Goal: Transaction & Acquisition: Purchase product/service

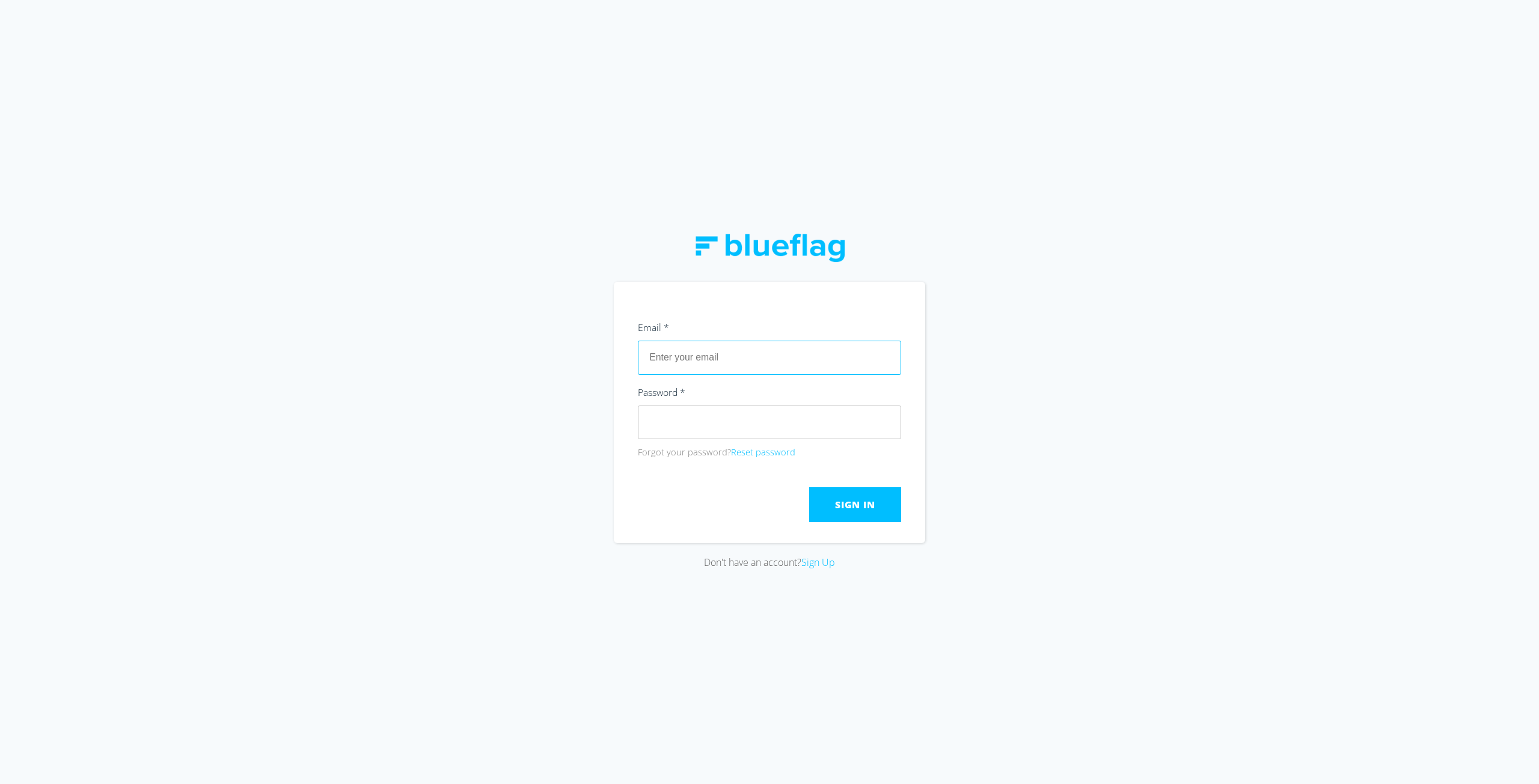
click at [711, 362] on input "text" at bounding box center [770, 358] width 263 height 34
click at [518, 342] on div "Don't have an account? Sign Up" at bounding box center [769, 392] width 1539 height 784
click at [706, 364] on input "text" at bounding box center [770, 358] width 263 height 34
type input "[EMAIL_ADDRESS][DOMAIN_NAME]"
click at [869, 510] on span "Sign In" at bounding box center [855, 505] width 40 height 13
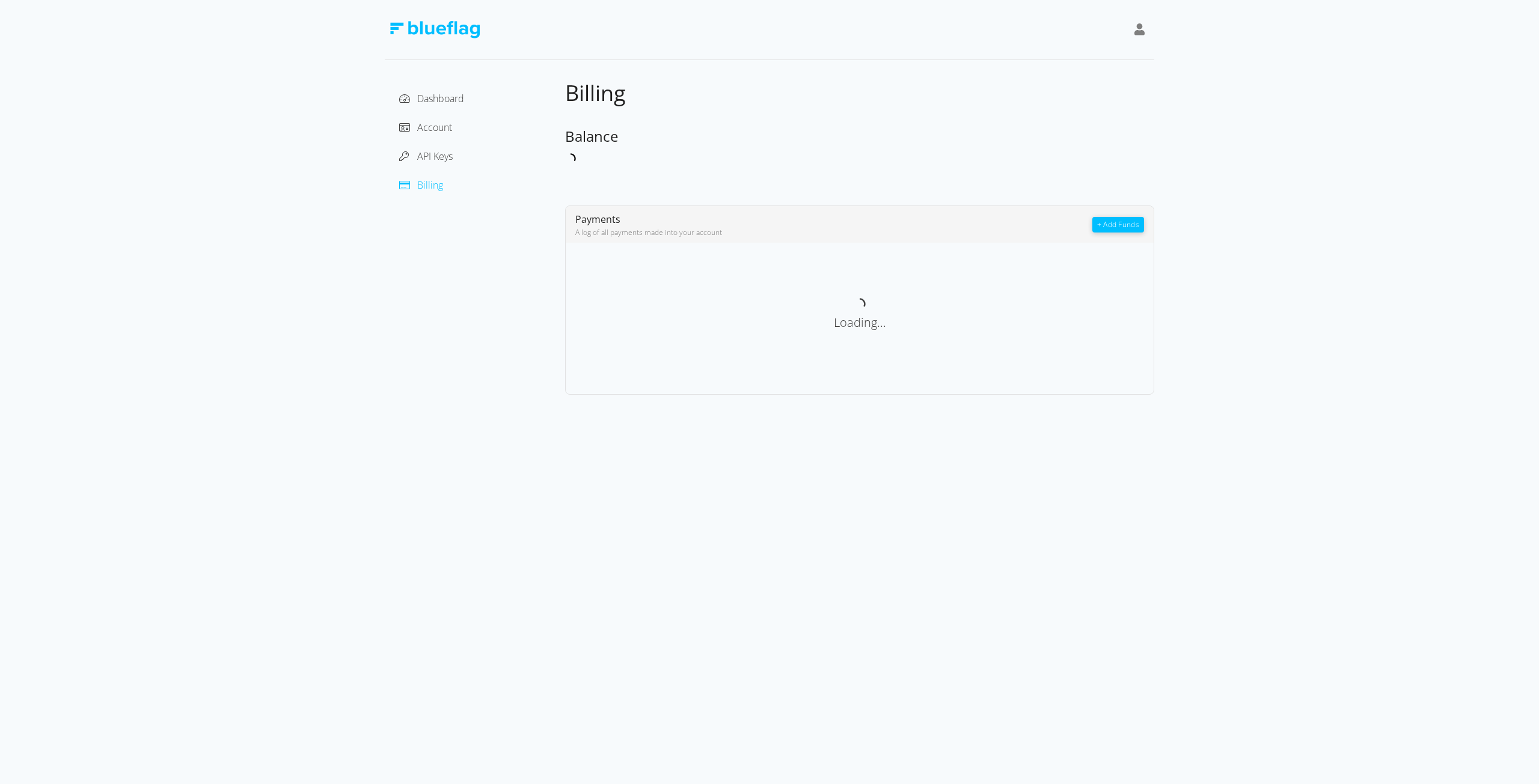
click at [258, 256] on div "Dashboard Account API Keys Billing Billing Balance Payments A log of all paymen…" at bounding box center [769, 198] width 1539 height 395
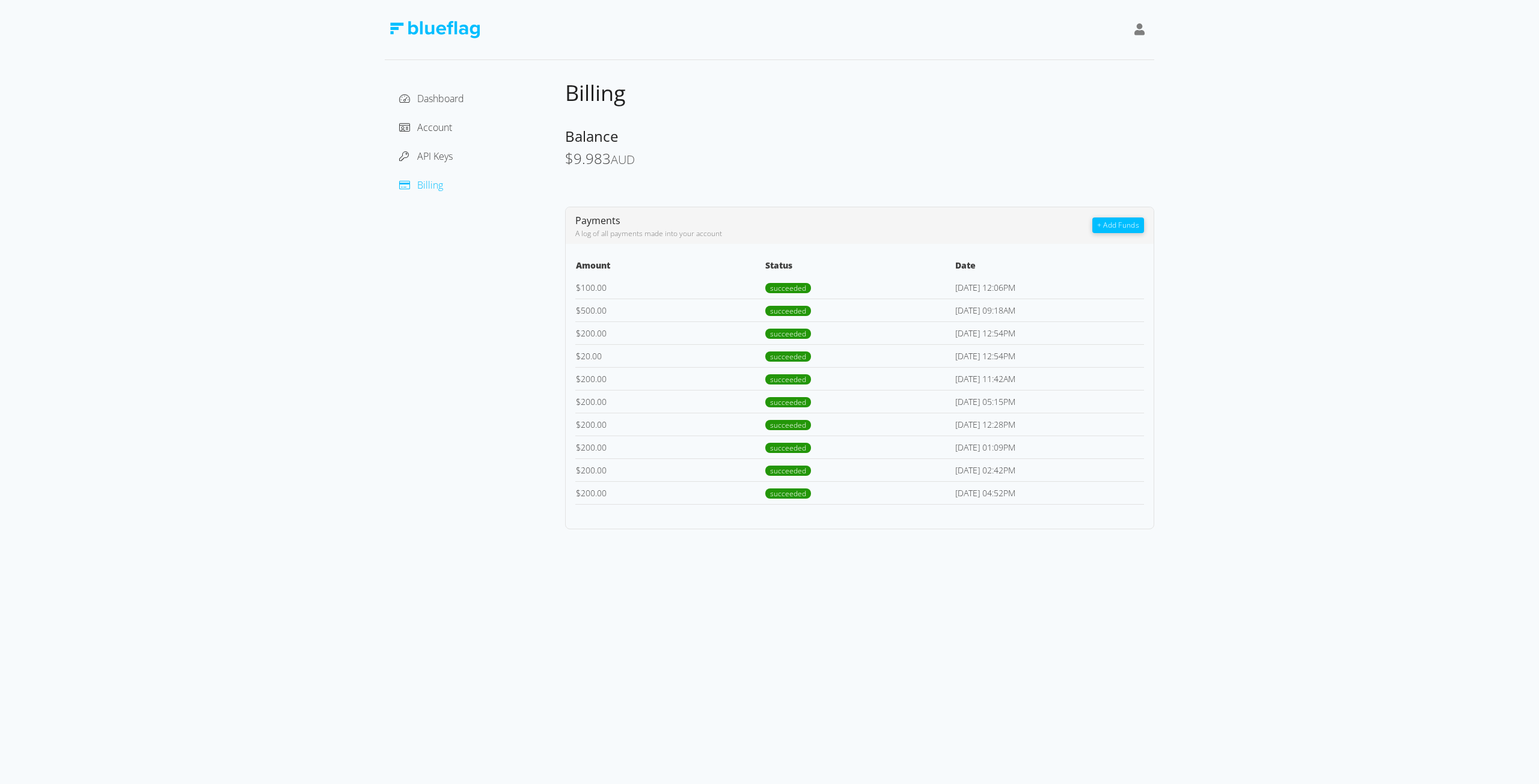
click at [1118, 225] on button "+ Add Funds" at bounding box center [1118, 226] width 52 height 16
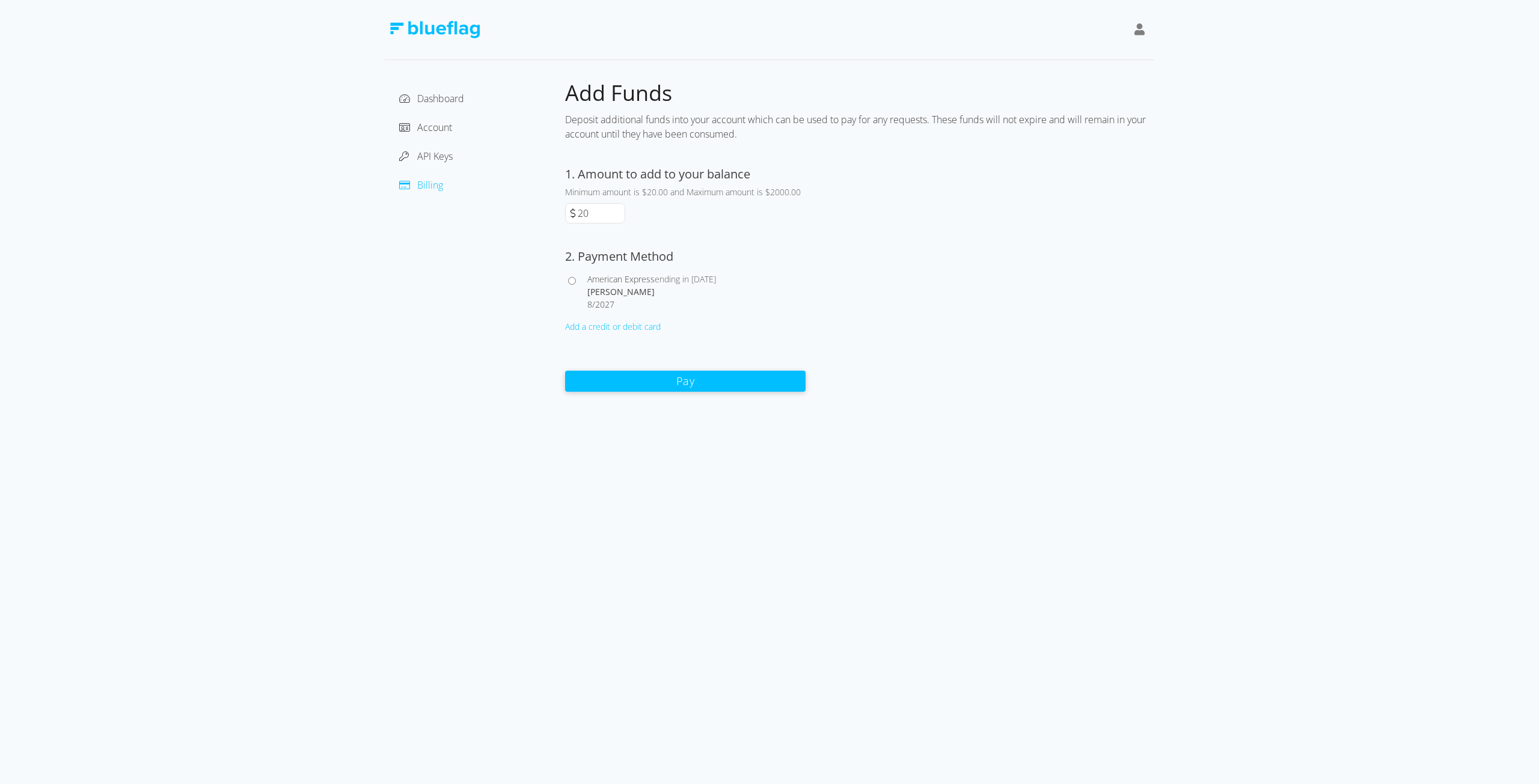
click at [597, 286] on div "[PERSON_NAME]" at bounding box center [696, 292] width 218 height 12
click at [576, 285] on input "American Express ending in [DATE] [PERSON_NAME] 8 / 2027" at bounding box center [571, 280] width 8 height 8
radio input "true"
drag, startPoint x: 604, startPoint y: 215, endPoint x: 567, endPoint y: 215, distance: 37.0
click at [567, 215] on div "20" at bounding box center [595, 213] width 61 height 20
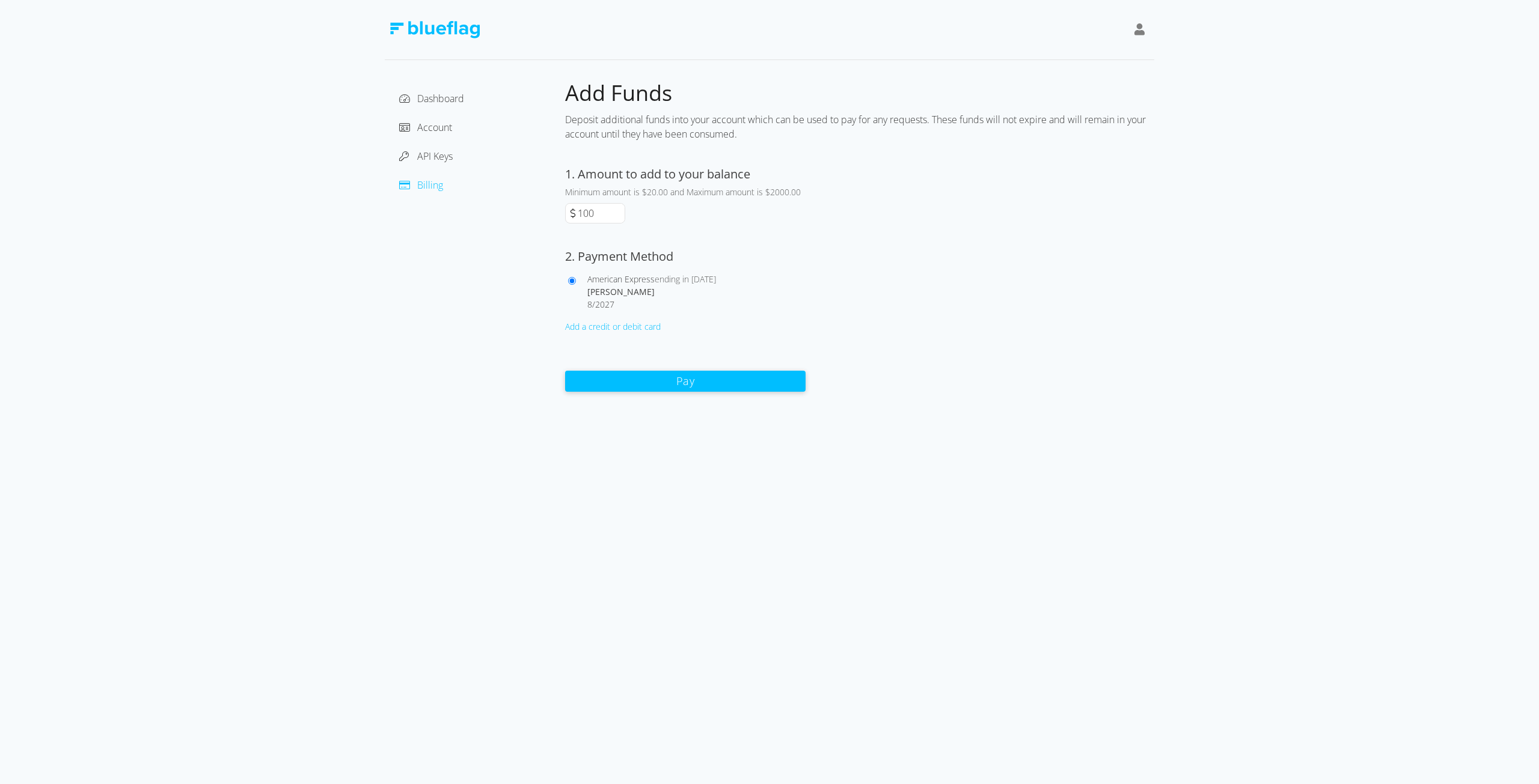
type input "100"
click at [381, 327] on div "Dashboard Account API Keys Billing Add Funds Deposit additional funds into your…" at bounding box center [769, 196] width 1539 height 392
click at [631, 378] on button "Pay" at bounding box center [685, 381] width 240 height 21
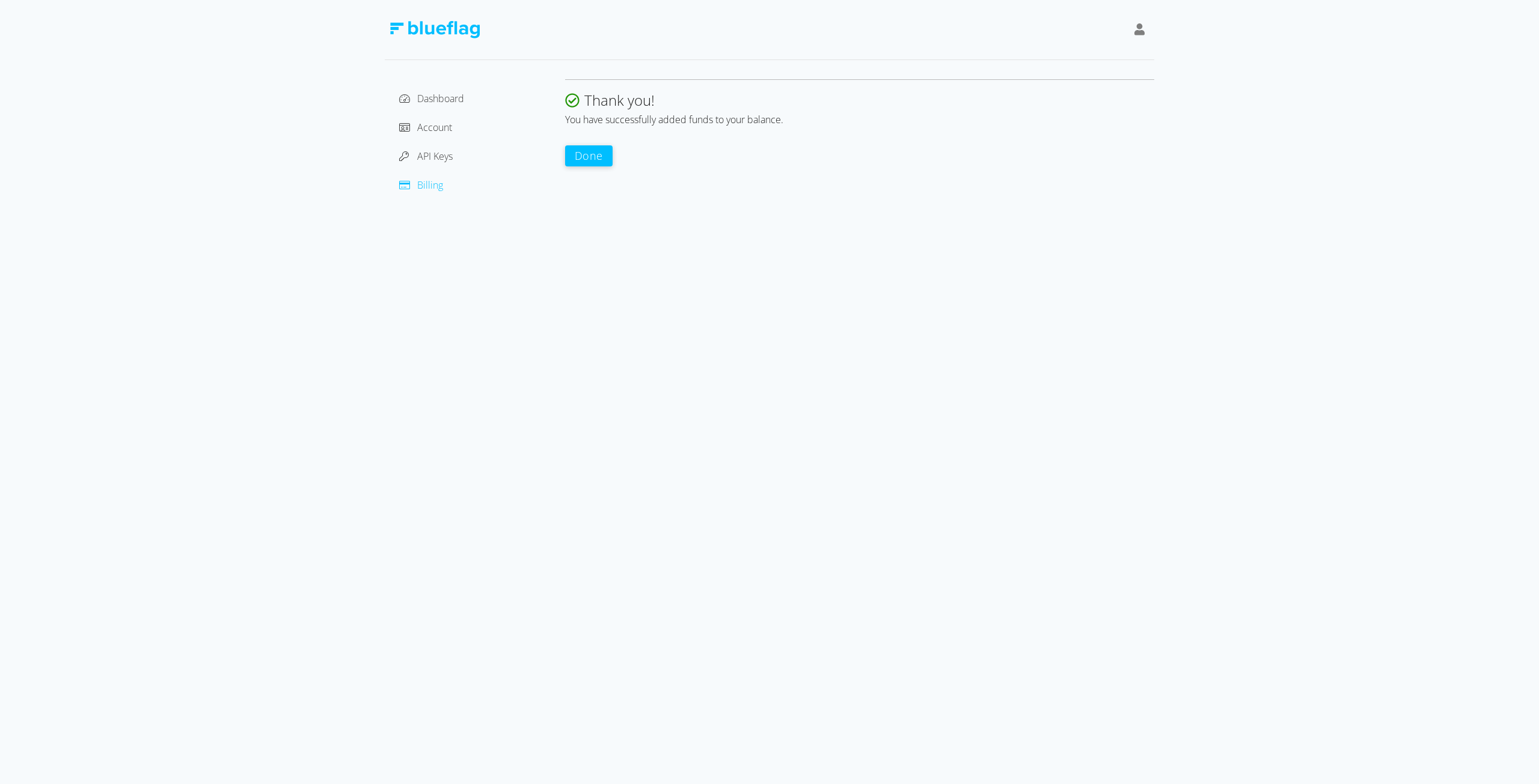
click at [600, 155] on button "Done" at bounding box center [588, 156] width 47 height 21
